Goal: Task Accomplishment & Management: Manage account settings

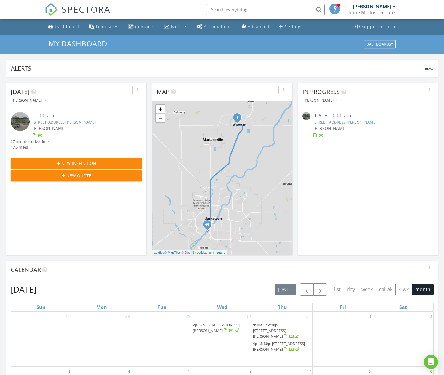
scroll to position [549, 453]
click at [336, 121] on link "[STREET_ADDRESS][PERSON_NAME]" at bounding box center [345, 121] width 63 height 5
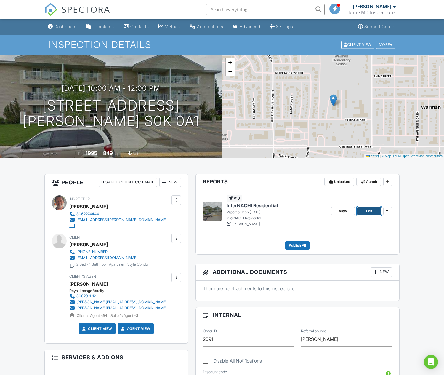
click at [370, 212] on span "Edit" at bounding box center [369, 211] width 6 height 6
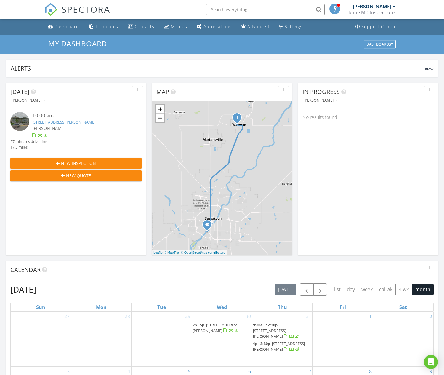
click at [377, 7] on div "[PERSON_NAME]" at bounding box center [372, 7] width 39 height 6
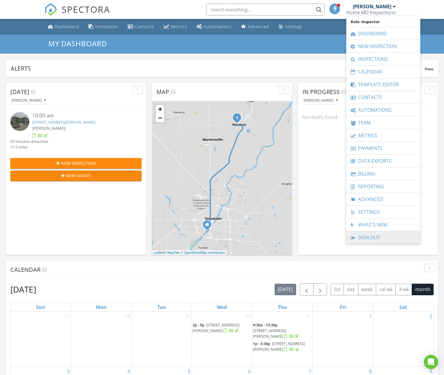
click at [370, 239] on link "Sign Out" at bounding box center [383, 237] width 68 height 12
